Goal: Information Seeking & Learning: Stay updated

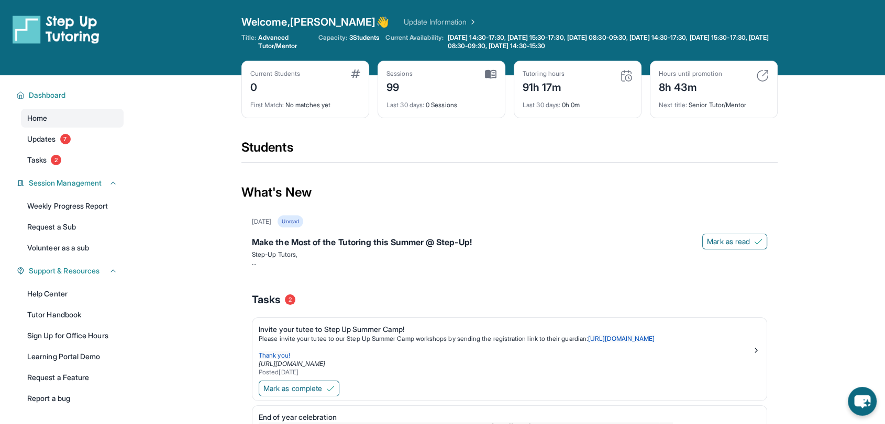
click at [71, 149] on div "Home Updates 7 Tasks 2" at bounding box center [72, 139] width 103 height 61
click at [70, 143] on span "7" at bounding box center [65, 139] width 10 height 10
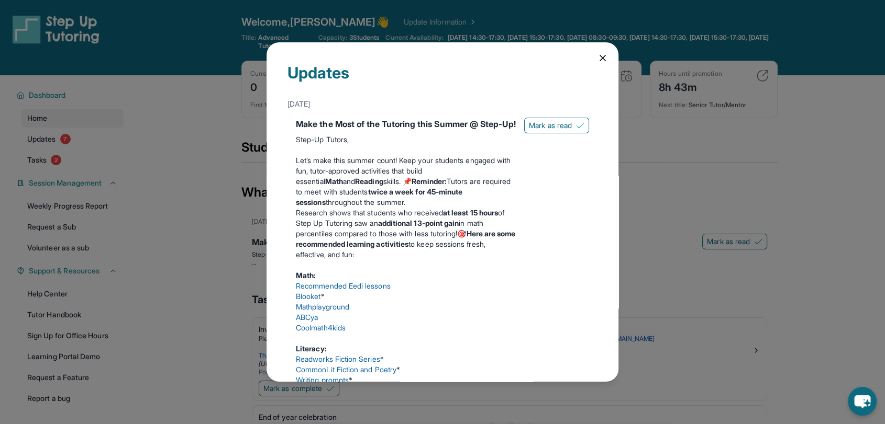
click at [608, 64] on div "Updates [DATE] Make the Most of the Tutoring this Summer @ Step-Up! Step-Up Tut…" at bounding box center [442, 212] width 352 height 340
click at [599, 61] on div "Updates [DATE] Make the Most of the Tutoring this Summer @ Step-Up! Step-Up Tut…" at bounding box center [442, 212] width 352 height 340
click at [149, 158] on div "Updates [DATE] Make the Most of the Tutoring this Summer @ Step-Up! Step-Up Tut…" at bounding box center [442, 212] width 885 height 424
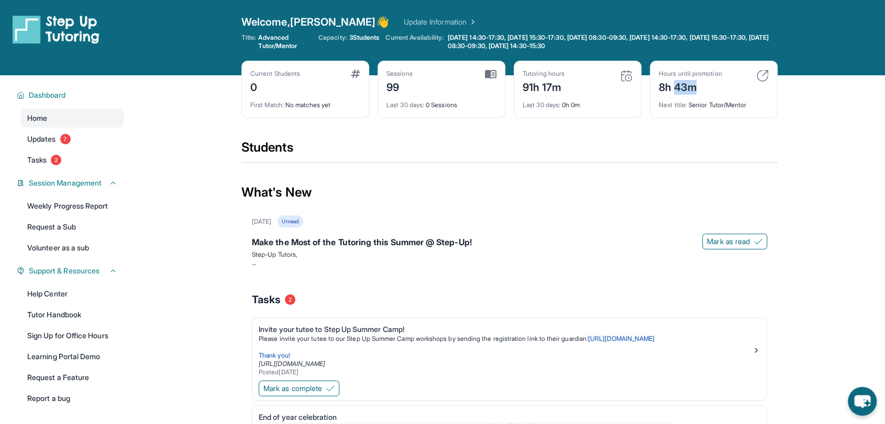
drag, startPoint x: 697, startPoint y: 83, endPoint x: 676, endPoint y: 88, distance: 21.6
click at [676, 88] on div "8h 43m" at bounding box center [689, 86] width 63 height 17
click at [332, 89] on div "Current Students 0" at bounding box center [305, 82] width 110 height 25
drag, startPoint x: 525, startPoint y: 87, endPoint x: 572, endPoint y: 92, distance: 47.3
click at [572, 92] on div "Tutoring hours 91h 17m" at bounding box center [577, 82] width 110 height 25
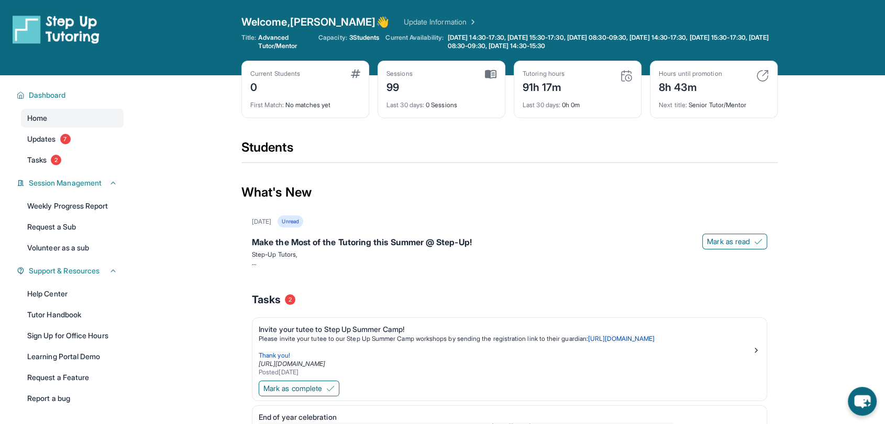
click at [607, 97] on div "Last 30 days : 0h 0m" at bounding box center [577, 102] width 110 height 15
click at [398, 87] on div "99" at bounding box center [399, 86] width 26 height 17
drag, startPoint x: 254, startPoint y: 35, endPoint x: 296, endPoint y: 51, distance: 45.6
click at [296, 51] on div "Welcome, [PERSON_NAME] 👋 Update Information Title: Advanced Tutor/Mentor Capaci…" at bounding box center [509, 38] width 536 height 46
click at [326, 47] on div "Title: Advanced Tutor/Mentor Capacity: 3 Students Current Availability: [DATE] …" at bounding box center [509, 41] width 536 height 17
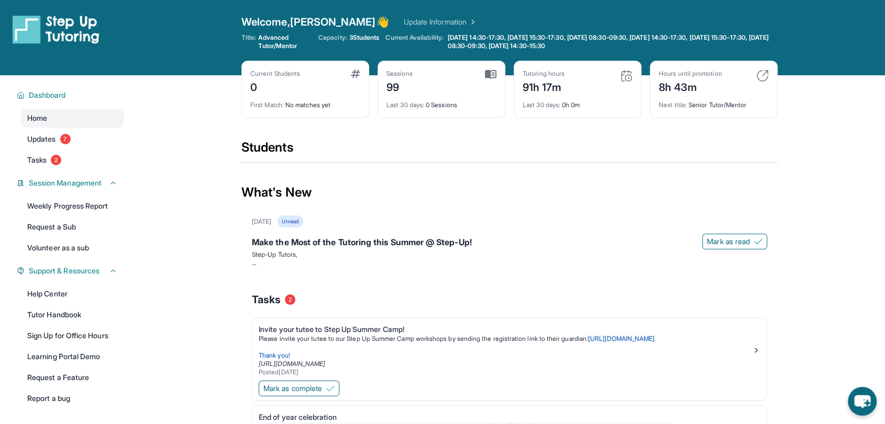
click at [46, 150] on div "Home Updates 7 Tasks 2" at bounding box center [72, 139] width 103 height 61
click at [41, 159] on span "Tasks" at bounding box center [36, 160] width 19 height 10
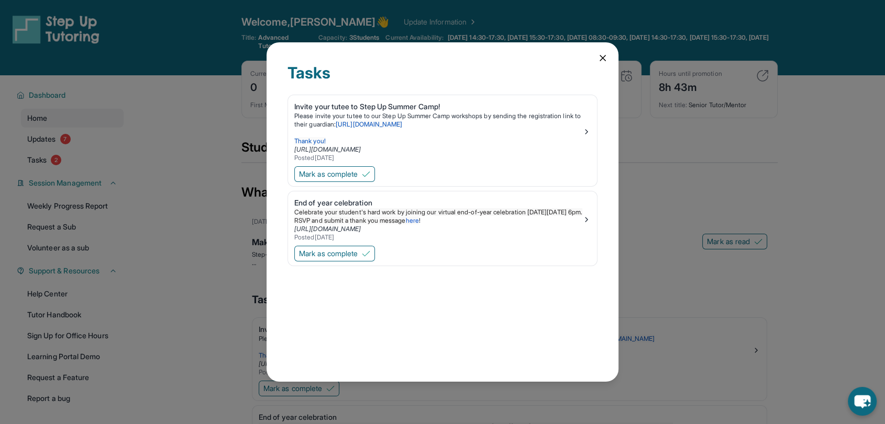
click at [59, 137] on div "Tasks Invite your tutee to Step Up Summer Camp! Please invite your tutee to our…" at bounding box center [442, 212] width 885 height 424
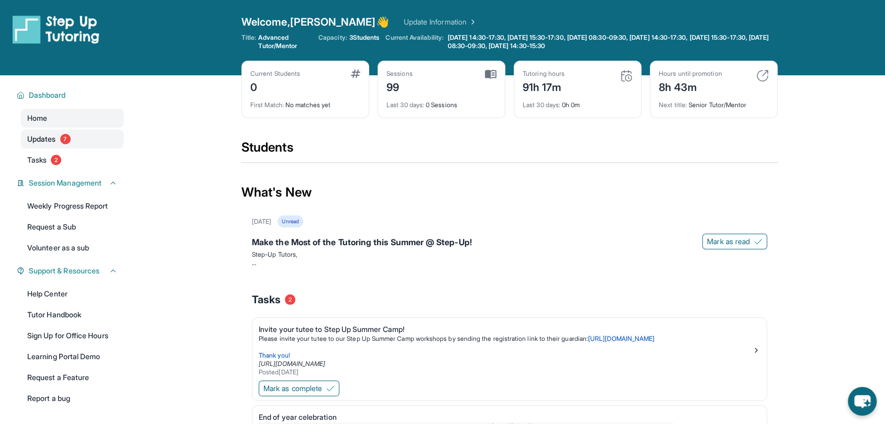
click at [52, 147] on link "Updates 7" at bounding box center [72, 139] width 103 height 19
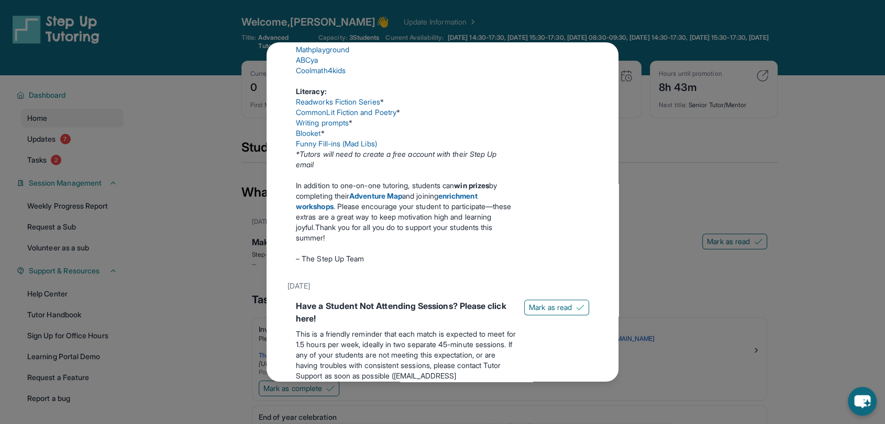
scroll to position [174, 0]
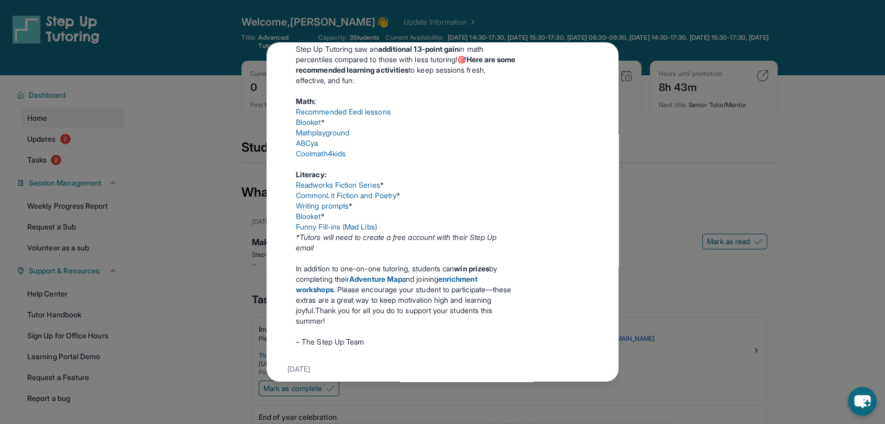
click at [239, 218] on div "Updates [DATE] Make the Most of the Tutoring this Summer @ Step-Up! Step-Up Tut…" at bounding box center [442, 212] width 885 height 424
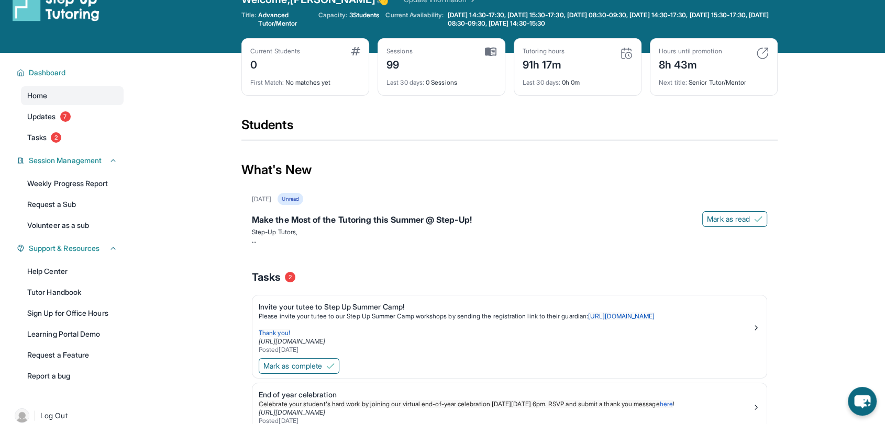
scroll to position [0, 0]
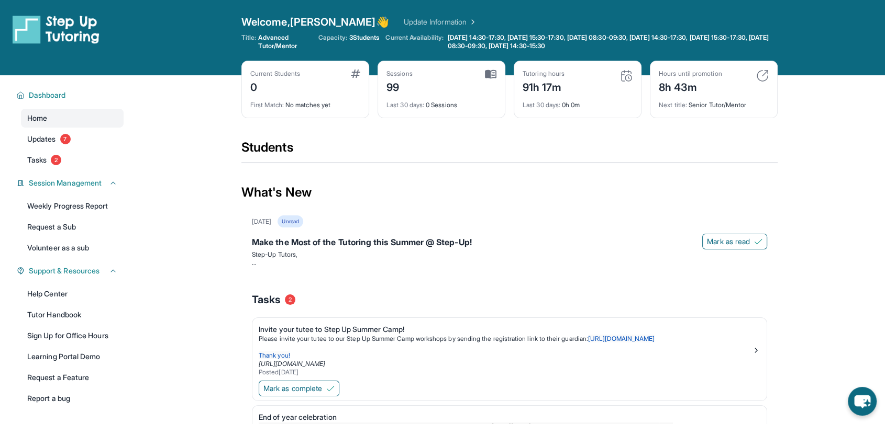
click at [404, 20] on link "Update Information" at bounding box center [440, 22] width 73 height 10
